Goal: Understand process/instructions

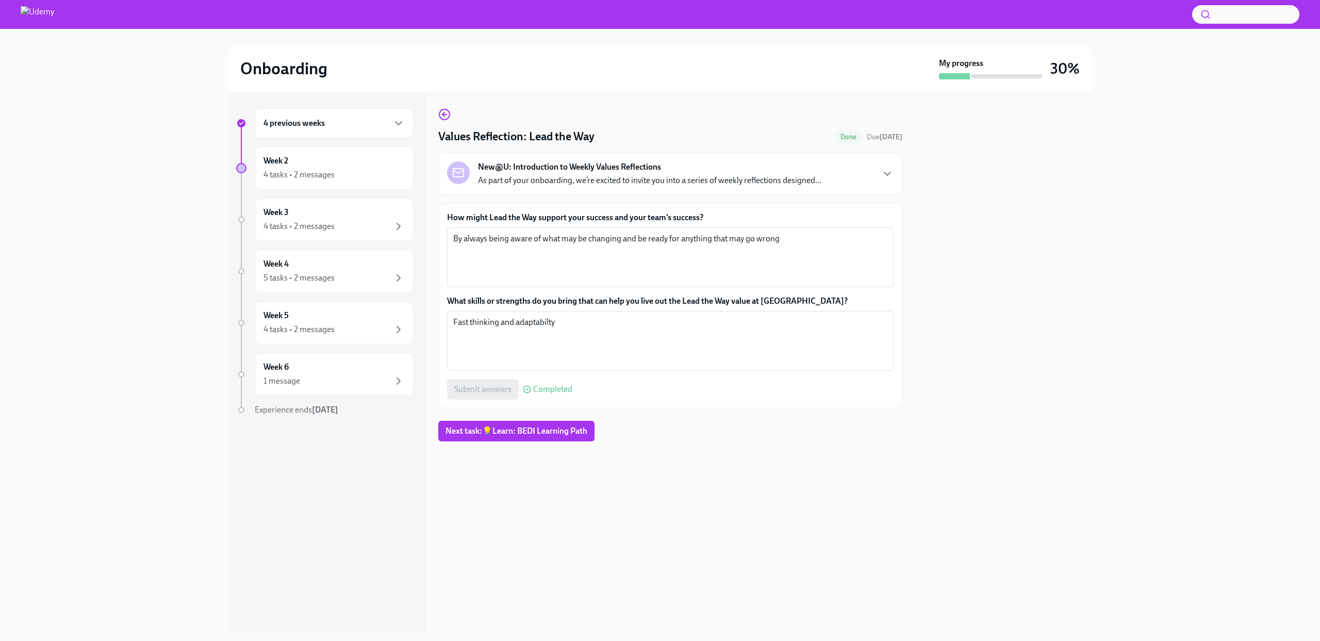
click at [324, 119] on h6 "4 previous weeks" at bounding box center [293, 123] width 61 height 11
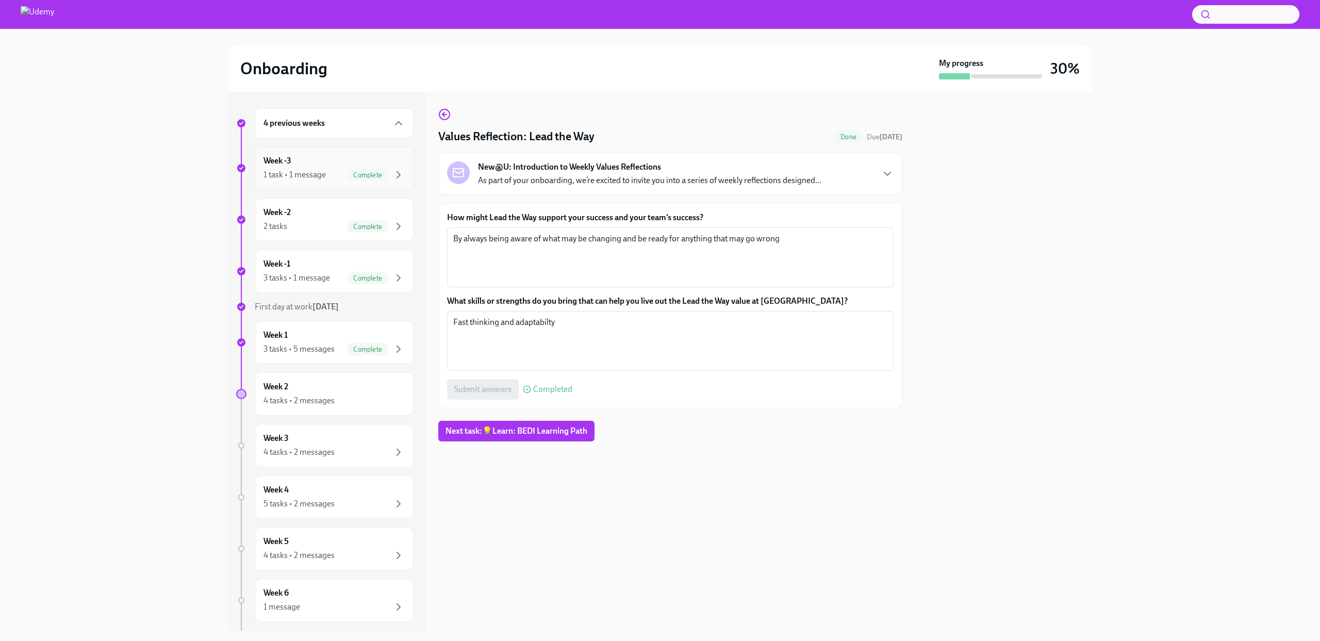
click at [307, 172] on div "1 task • 1 message" at bounding box center [294, 174] width 62 height 11
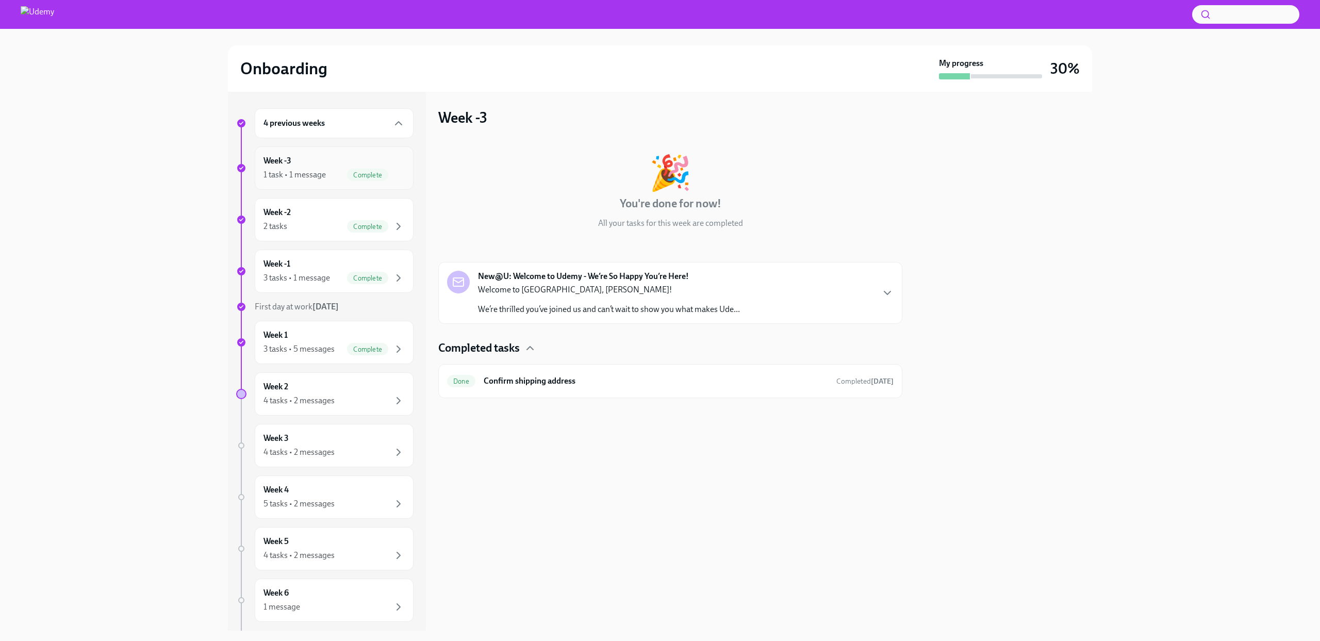
click at [315, 167] on div "Week -3 1 task • 1 message Complete" at bounding box center [333, 168] width 141 height 26
click at [320, 175] on div "1 task • 1 message" at bounding box center [294, 174] width 62 height 11
click at [293, 172] on div "1 task • 1 message" at bounding box center [294, 174] width 62 height 11
click at [299, 232] on div "2 tasks Complete" at bounding box center [333, 226] width 141 height 12
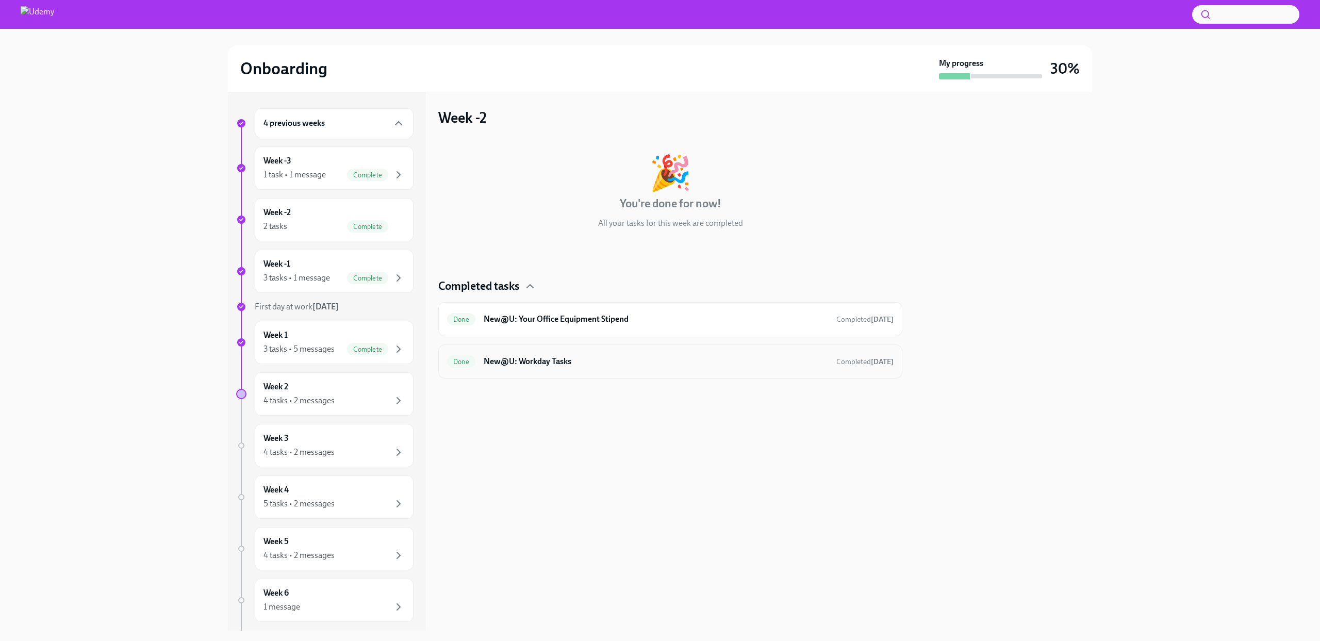
click at [579, 357] on h6 "New@U: Workday Tasks" at bounding box center [656, 361] width 344 height 11
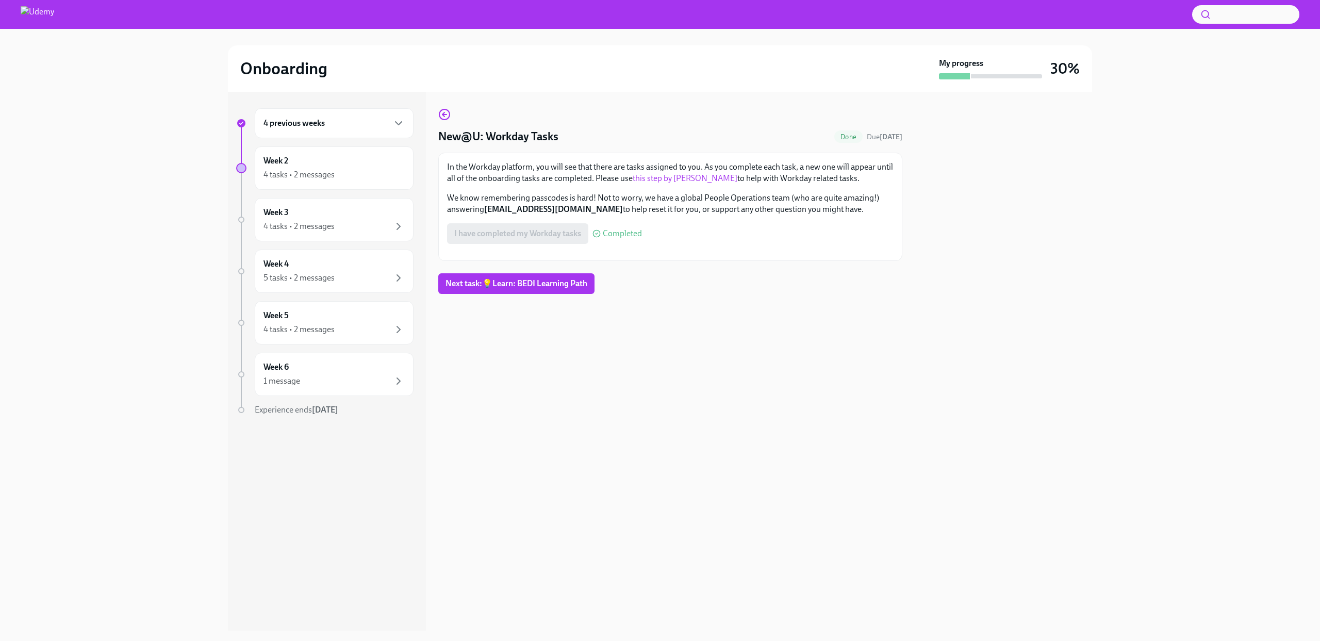
click at [677, 180] on link "this step by [PERSON_NAME]" at bounding box center [685, 178] width 105 height 10
